Goal: Task Accomplishment & Management: Use online tool/utility

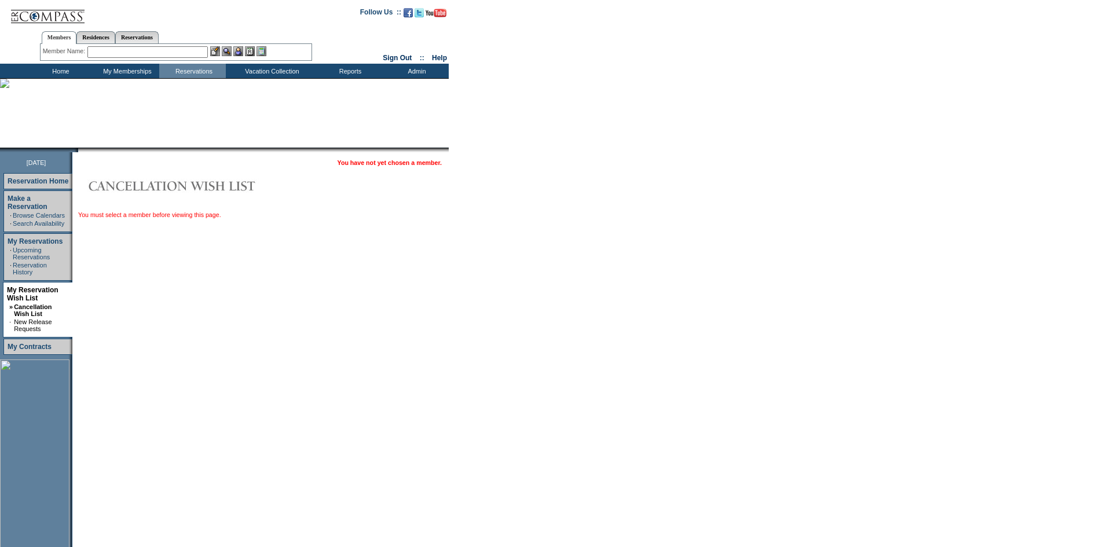
click at [435, 273] on td "You have not yet chosen a member. You must select a member before viewing this …" at bounding box center [260, 360] width 376 height 416
click at [230, 243] on td "You have not yet chosen a member. You must select a member before viewing this …" at bounding box center [260, 360] width 376 height 416
click at [36, 20] on img at bounding box center [47, 12] width 75 height 24
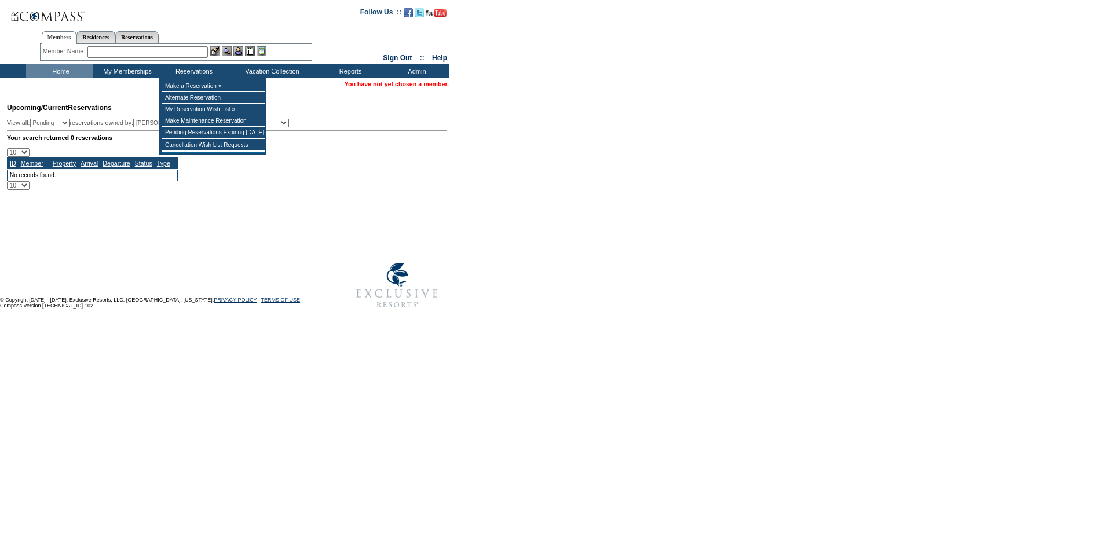
click at [166, 53] on input "text" at bounding box center [147, 52] width 120 height 12
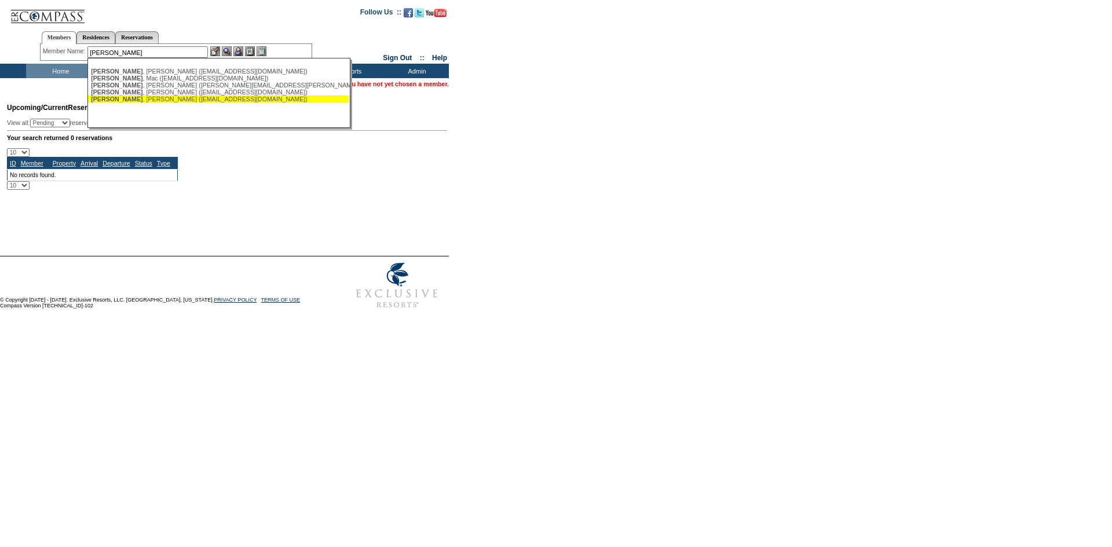
click at [208, 98] on div "[PERSON_NAME] ([EMAIL_ADDRESS][DOMAIN_NAME])" at bounding box center [218, 99] width 255 height 7
type input "Armstrong, Sara (scram@aecnm.com)"
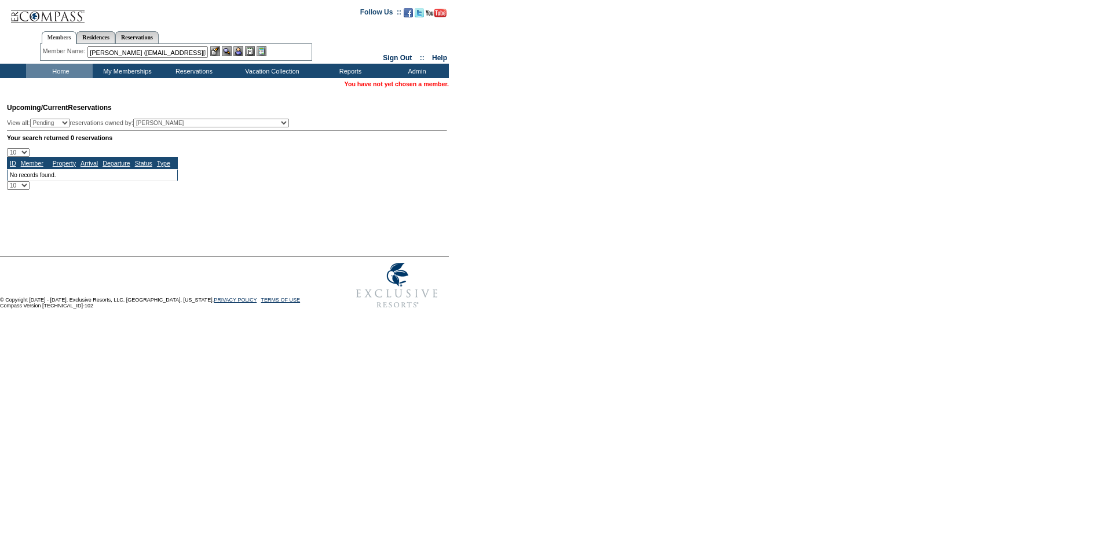
click at [228, 50] on img at bounding box center [227, 51] width 10 height 10
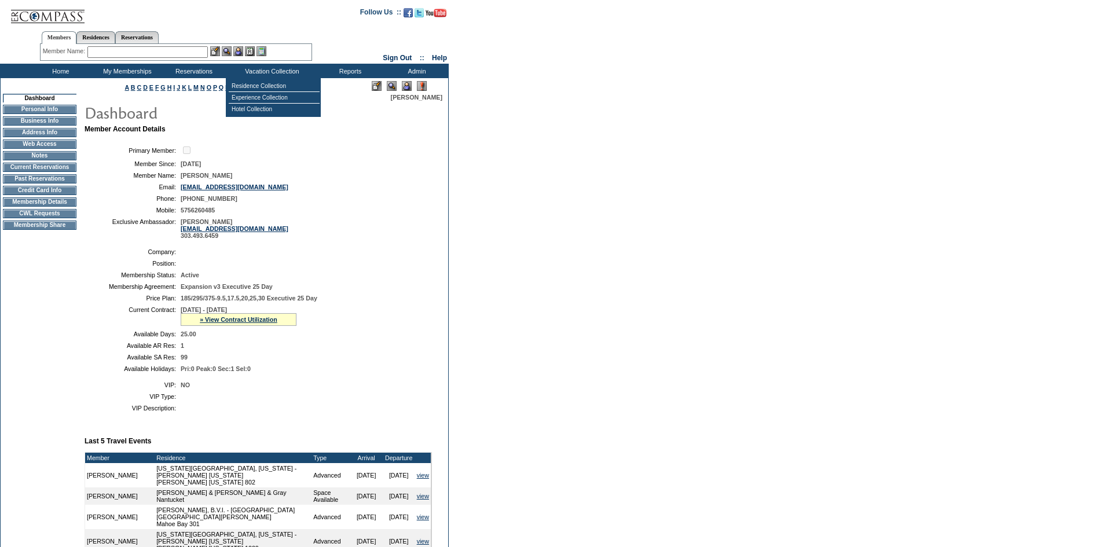
click at [402, 85] on img at bounding box center [407, 86] width 10 height 10
